Goal: Feedback & Contribution: Submit feedback/report problem

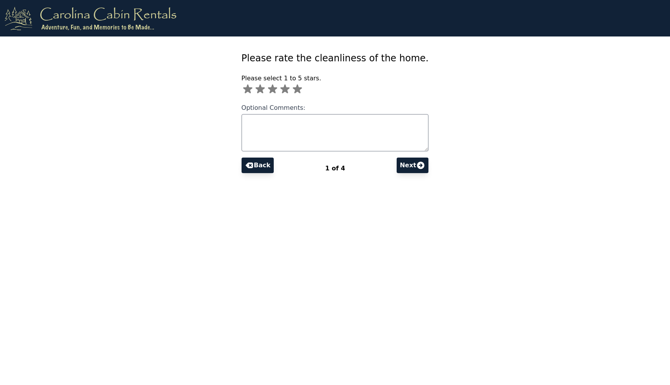
click at [302, 90] on icon at bounding box center [297, 89] width 9 height 9
click at [398, 168] on button "Next" at bounding box center [413, 165] width 32 height 16
click at [310, 86] on icon at bounding box center [304, 89] width 9 height 9
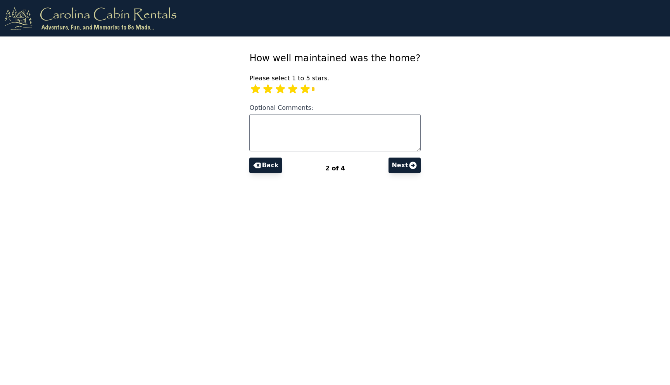
click at [395, 166] on button "Next" at bounding box center [404, 165] width 32 height 16
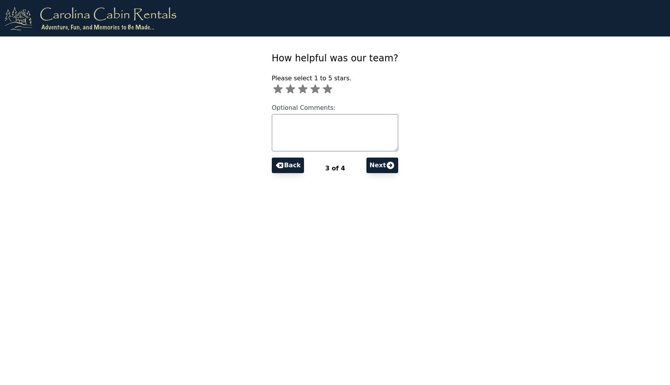
click at [332, 88] on icon at bounding box center [327, 89] width 9 height 9
click at [375, 162] on button "Next" at bounding box center [382, 165] width 32 height 16
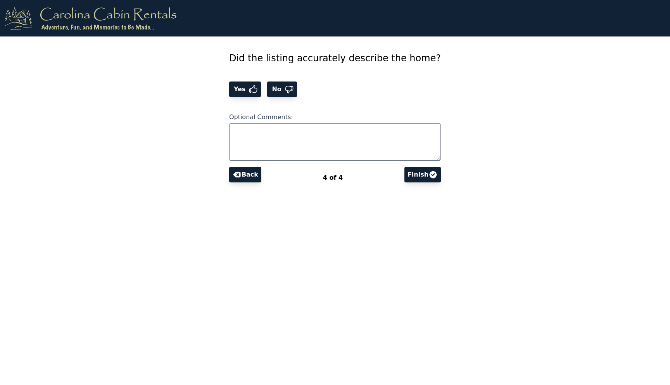
click at [249, 89] on span "Yes" at bounding box center [240, 89] width 17 height 9
click at [408, 174] on button "Finish" at bounding box center [422, 175] width 36 height 16
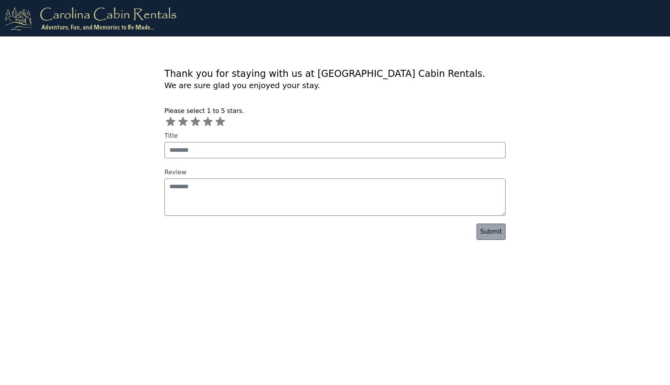
click at [217, 123] on icon at bounding box center [220, 121] width 9 height 9
click at [495, 231] on link "Submit" at bounding box center [490, 231] width 29 height 16
